Goal: Task Accomplishment & Management: Manage account settings

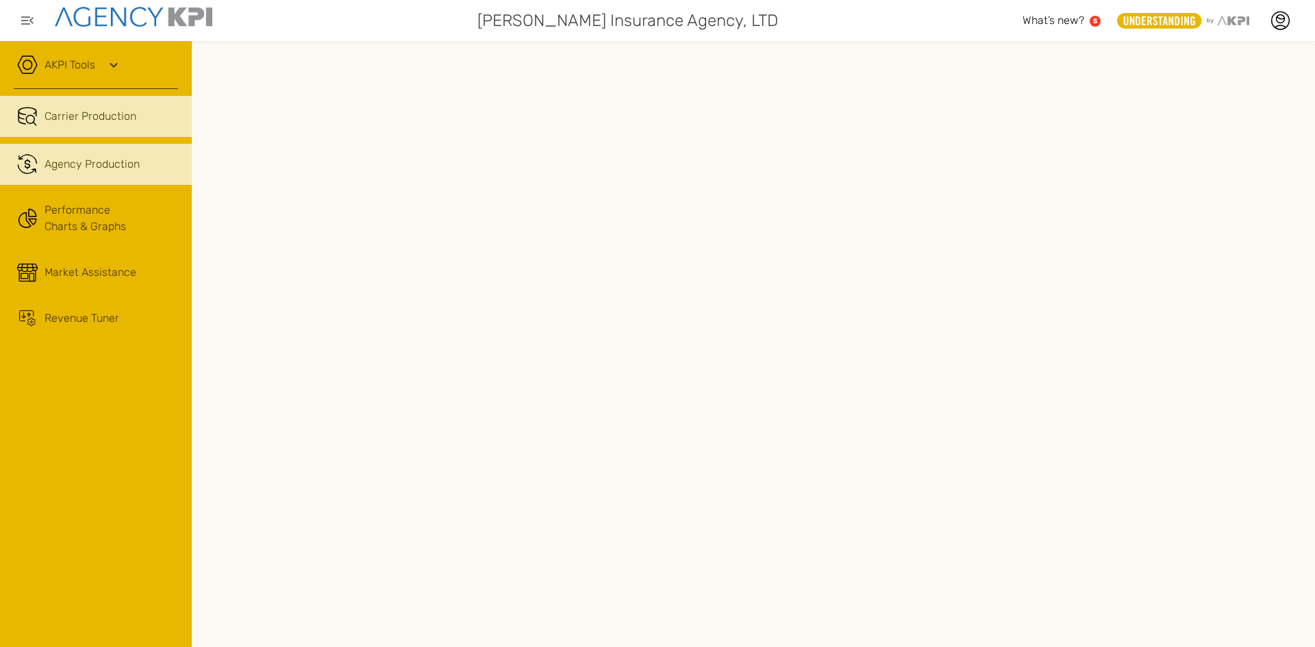
click at [110, 176] on link ".cls-1{fill:none;stroke:#221f20;stroke-linecap:round;stroke-linejoin:round;stro…" at bounding box center [96, 164] width 192 height 41
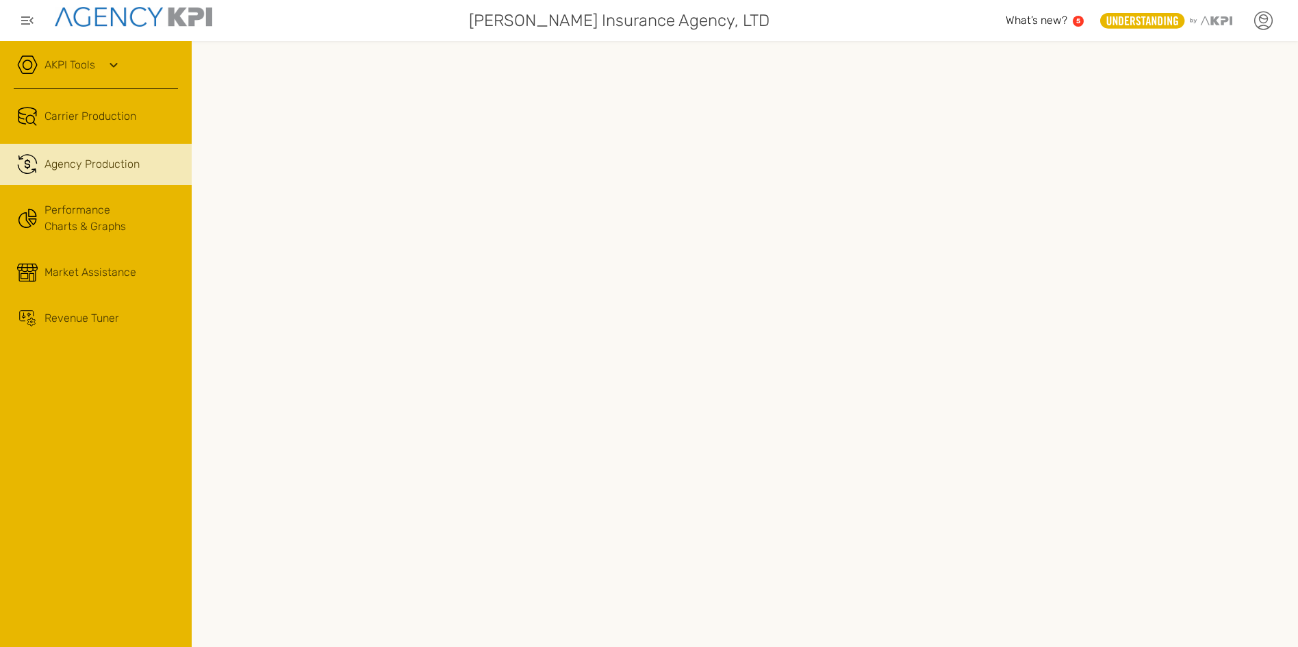
click at [1264, 21] on icon at bounding box center [1263, 20] width 21 height 21
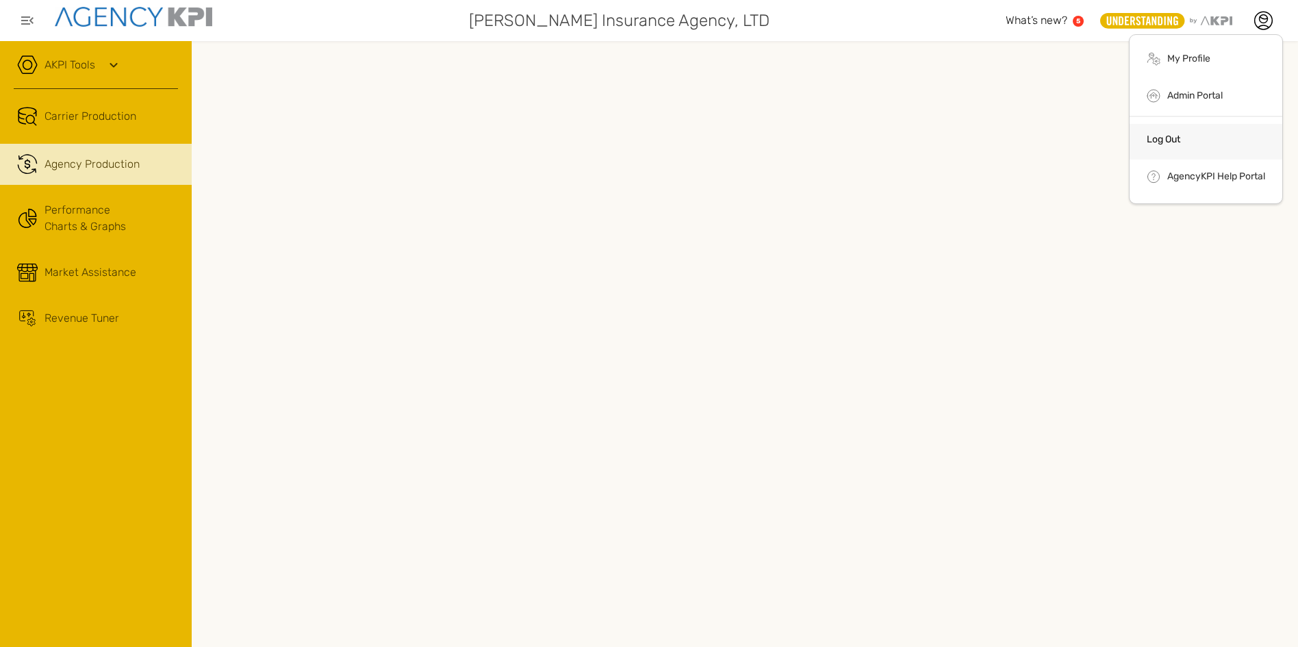
click at [1158, 136] on link "Log Out" at bounding box center [1164, 140] width 34 height 12
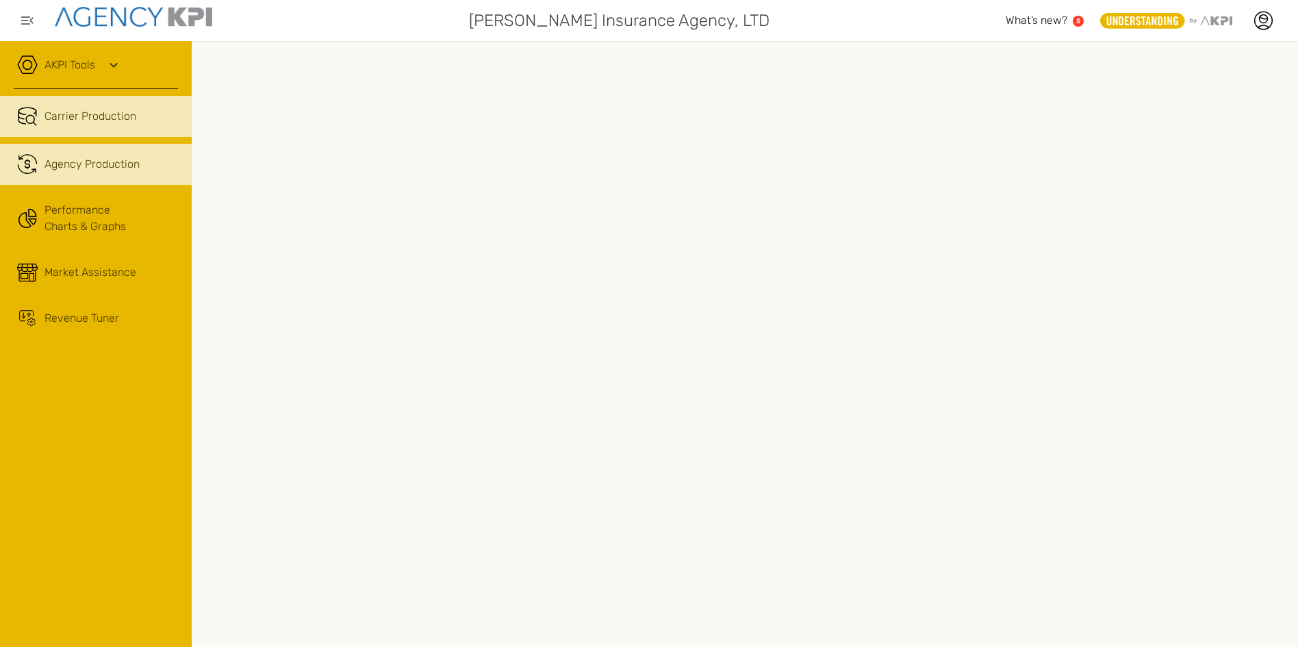
click at [105, 163] on span "Agency Production" at bounding box center [92, 164] width 95 height 16
